Goal: Use online tool/utility

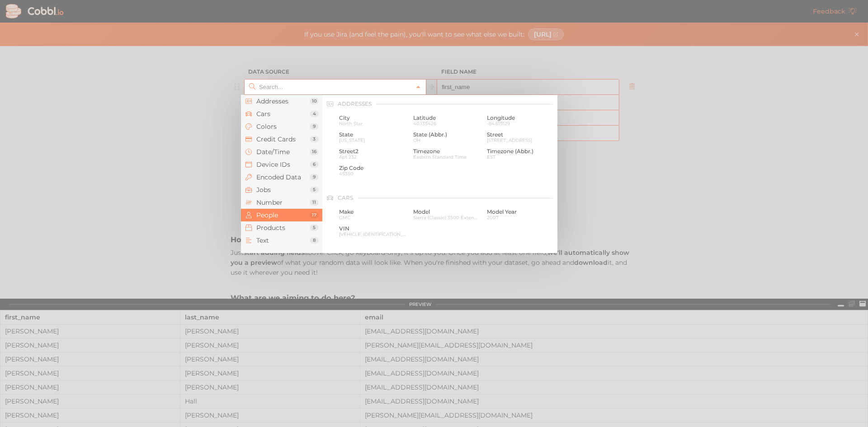
click at [310, 90] on input "text" at bounding box center [335, 87] width 156 height 15
click at [537, 55] on div at bounding box center [434, 213] width 868 height 427
type input "People › First Name"
click at [416, 86] on icon at bounding box center [418, 87] width 6 height 6
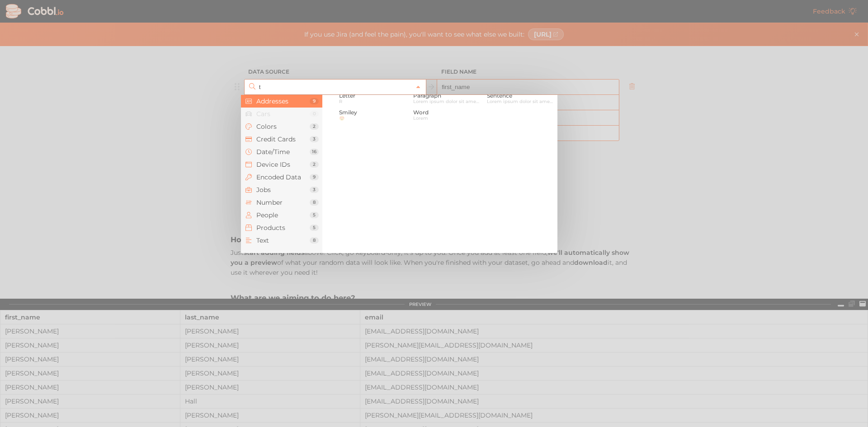
scroll to position [0, 0]
click at [713, 163] on div at bounding box center [434, 213] width 868 height 427
type input "People › First Name"
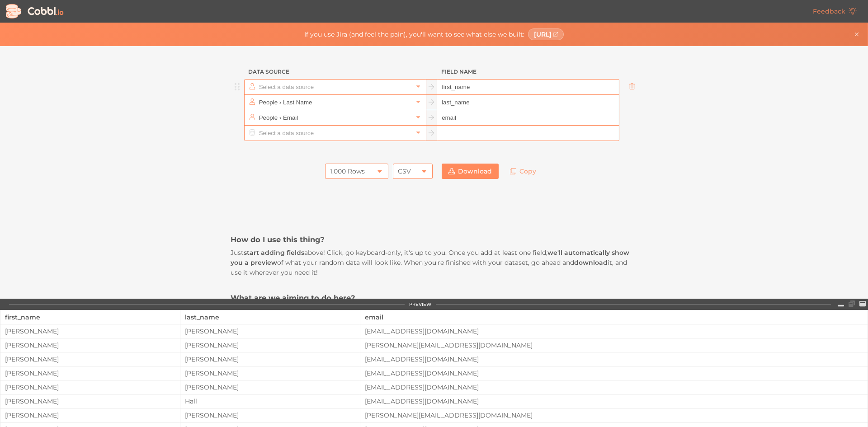
click at [341, 91] on input "text" at bounding box center [335, 87] width 156 height 15
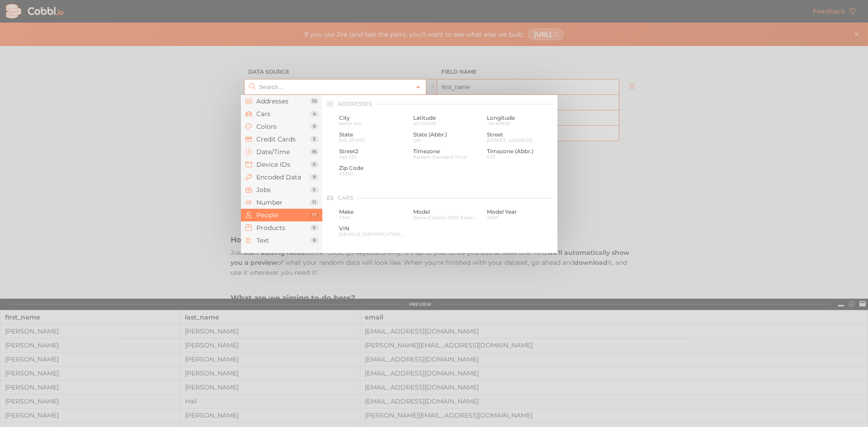
scroll to position [696, 0]
paste input "Referral Type"
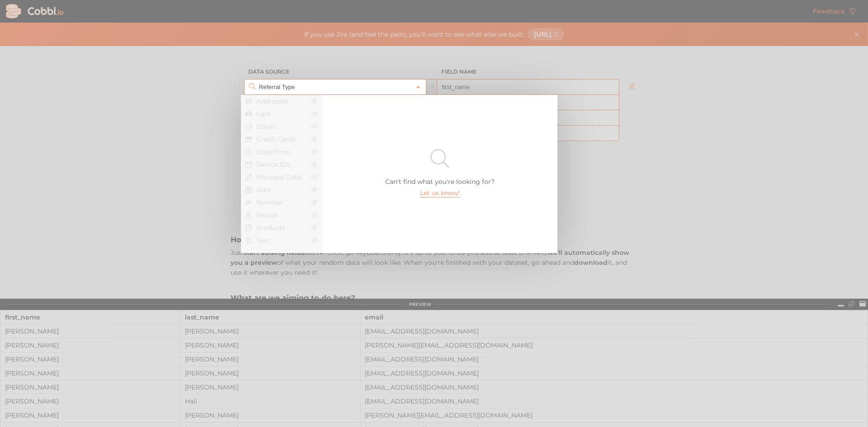
click at [164, 90] on div at bounding box center [434, 213] width 868 height 427
type input "People › First Name"
